Goal: Task Accomplishment & Management: Use online tool/utility

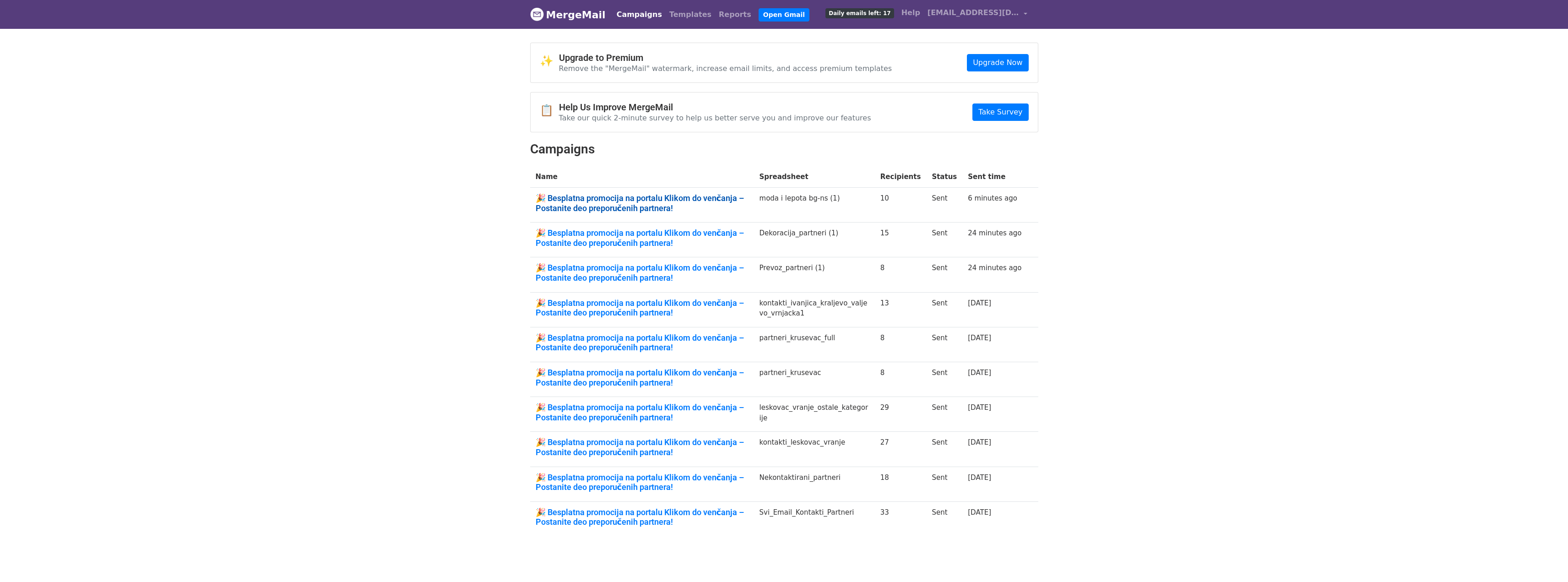
click at [611, 200] on link "🎉 Besplatna promocija na portalu Klikom do venčanja – Postanite deo preporučeni…" at bounding box center [642, 203] width 213 height 20
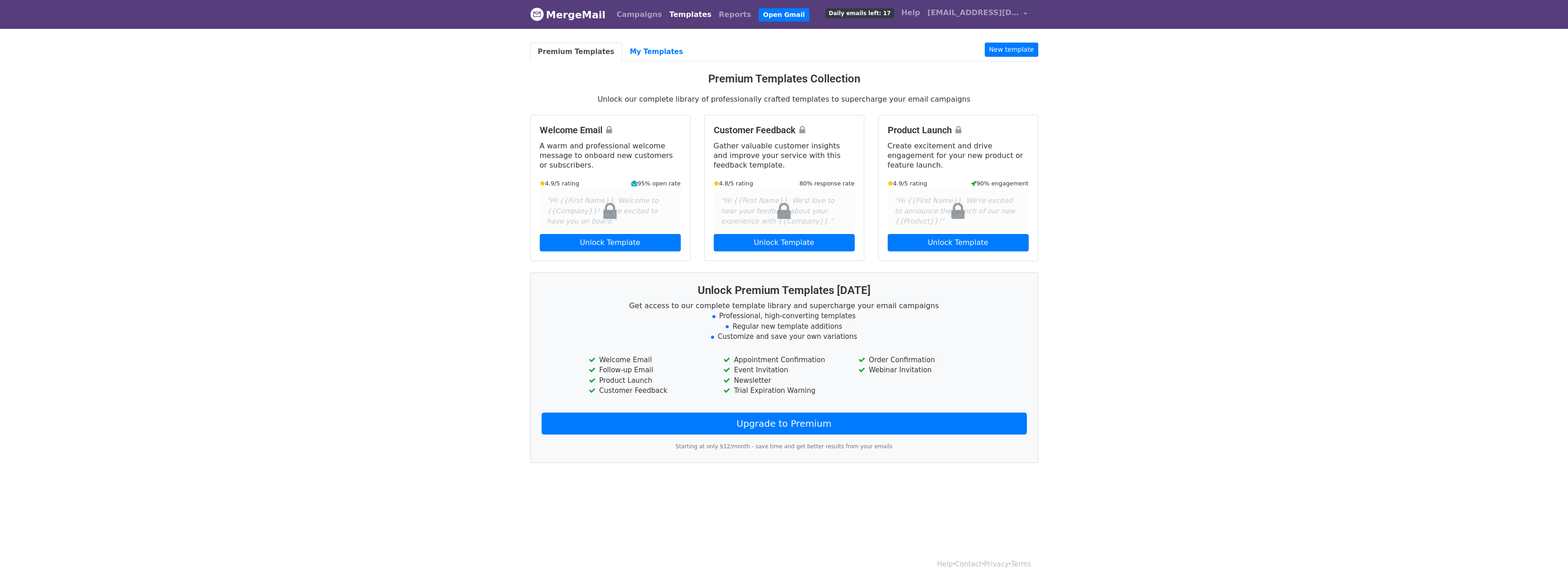
click at [670, 12] on link "Templates" at bounding box center [690, 14] width 50 height 18
click at [643, 49] on link "My Templates" at bounding box center [657, 52] width 69 height 19
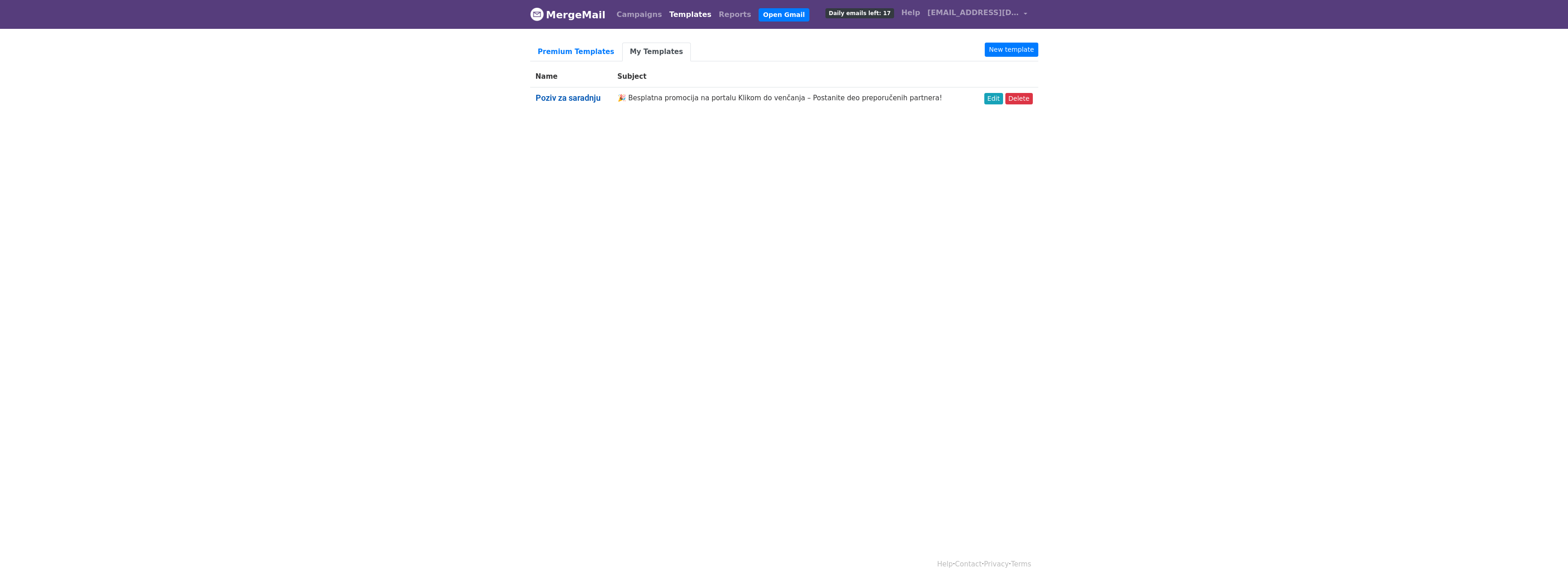
click at [563, 101] on link "Poziv za saradnju" at bounding box center [568, 98] width 65 height 10
